Goal: Navigation & Orientation: Find specific page/section

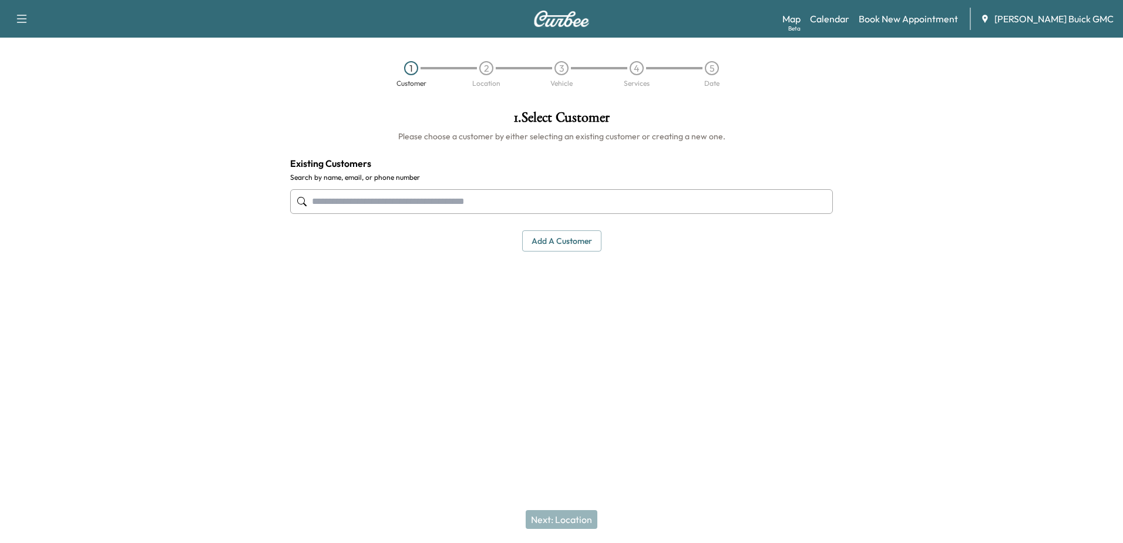
click at [849, 6] on div "Support Log Out Map Beta Calendar Book New Appointment [PERSON_NAME] Buick GMC" at bounding box center [561, 19] width 1123 height 38
click at [848, 19] on link "Calendar" at bounding box center [829, 19] width 39 height 14
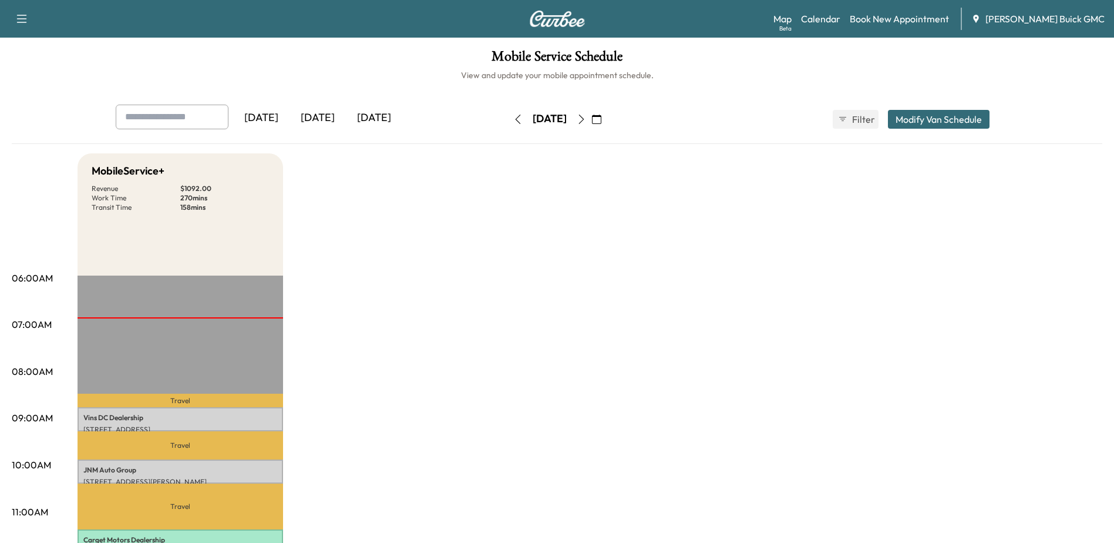
click at [591, 113] on button "button" at bounding box center [581, 119] width 20 height 19
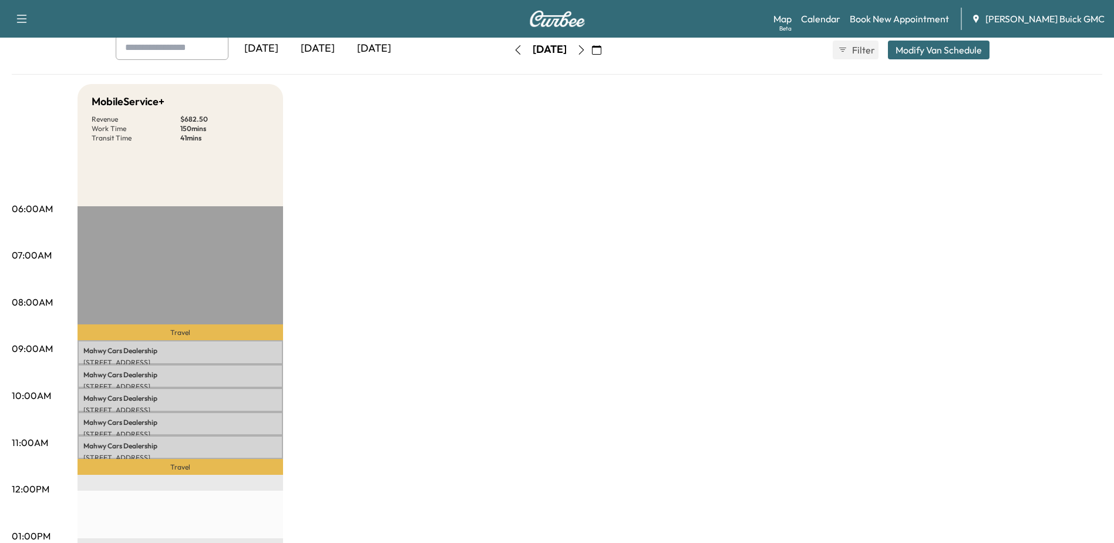
scroll to position [59, 0]
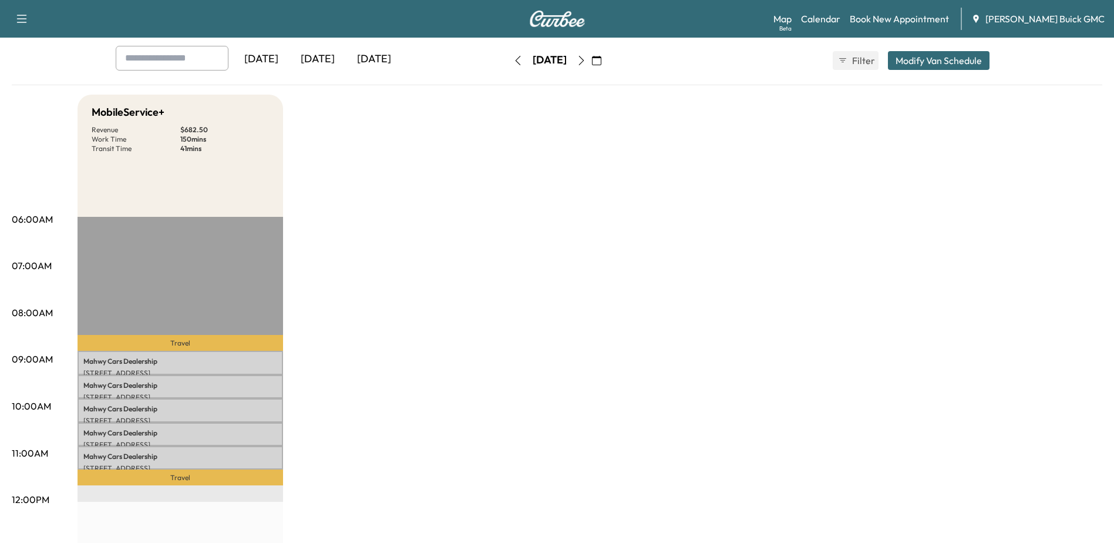
click at [586, 63] on icon "button" at bounding box center [581, 60] width 9 height 9
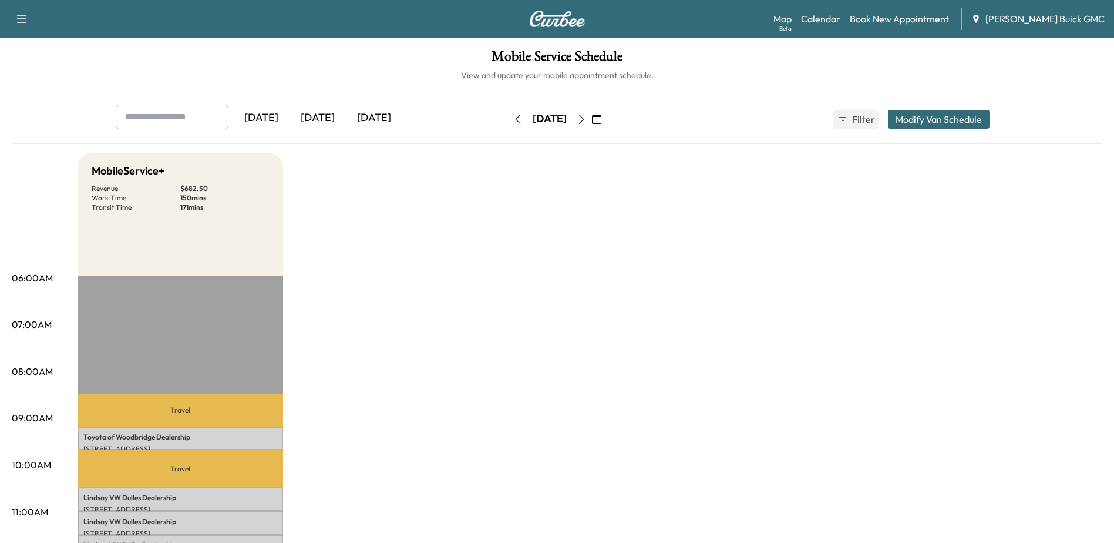
click at [586, 120] on icon "button" at bounding box center [581, 119] width 9 height 9
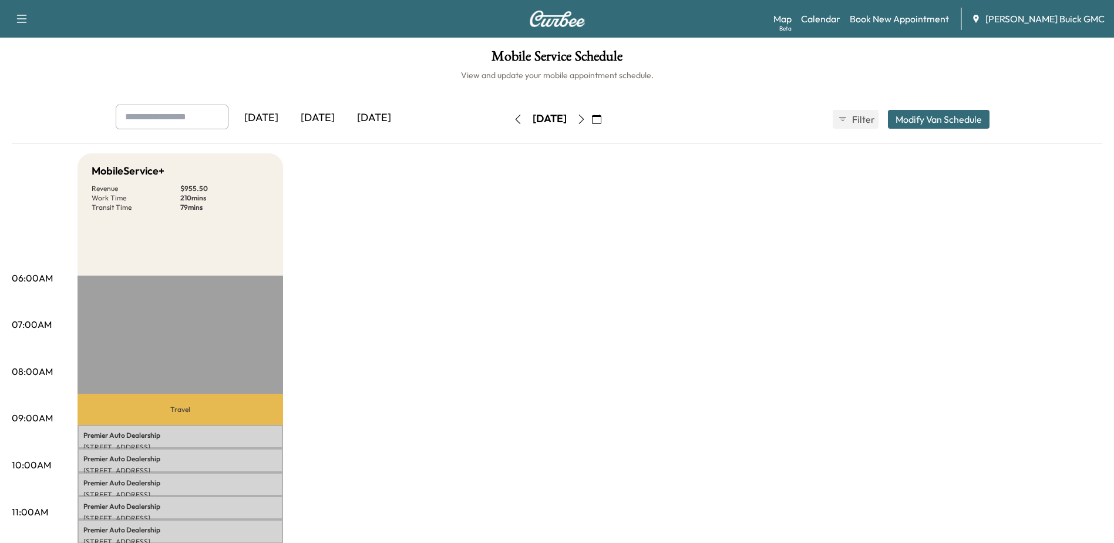
drag, startPoint x: 611, startPoint y: 120, endPoint x: 604, endPoint y: 140, distance: 21.2
click at [586, 120] on icon "button" at bounding box center [581, 119] width 9 height 9
